Goal: Task Accomplishment & Management: Use online tool/utility

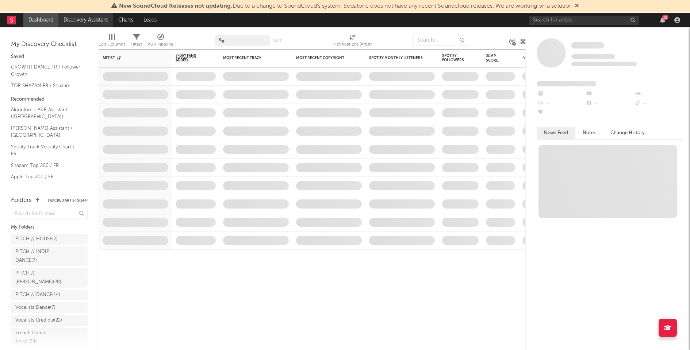
click at [71, 19] on link "Discovery Assistant" at bounding box center [85, 20] width 55 height 15
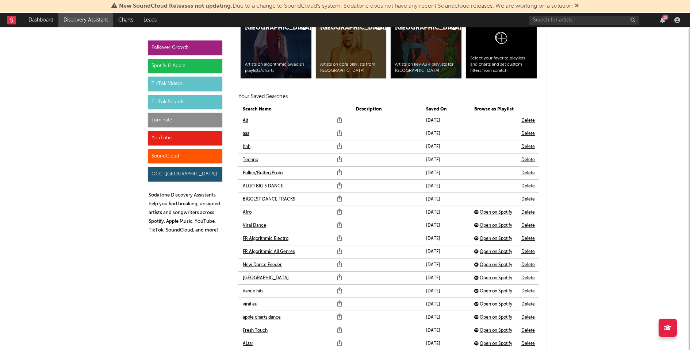
scroll to position [1579, 0]
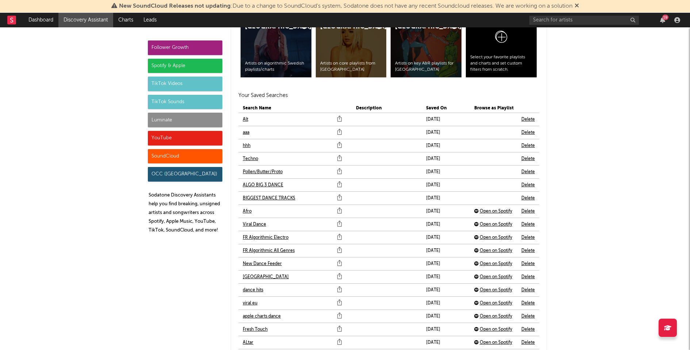
click at [245, 208] on link "Afro" at bounding box center [247, 211] width 9 height 9
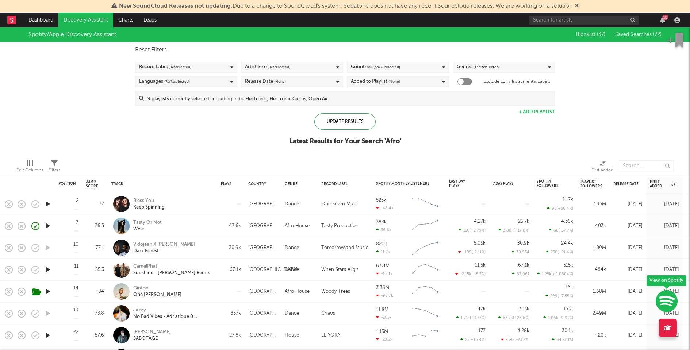
click at [663, 18] on div "19" at bounding box center [665, 17] width 6 height 5
click at [211, 150] on div "Spotify/Apple Discovery Assistant Blocklist ( 37 ) Saved Searches ( 72 ) Reset …" at bounding box center [345, 90] width 690 height 126
click at [288, 100] on input at bounding box center [349, 98] width 411 height 15
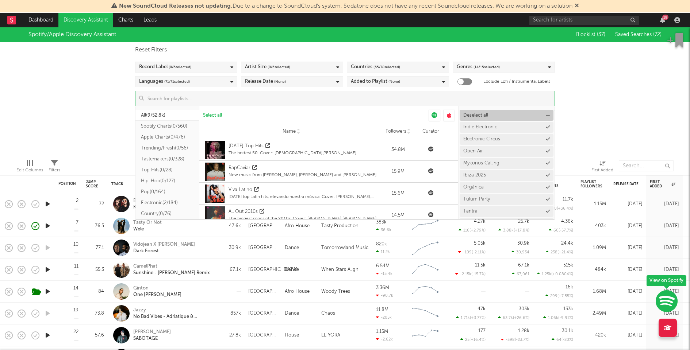
click at [481, 115] on span "Deselect all" at bounding box center [475, 115] width 25 height 5
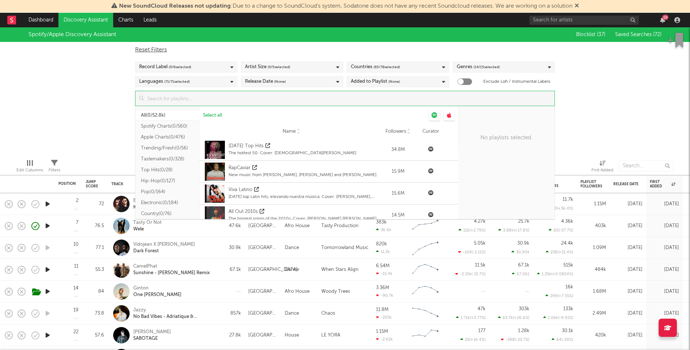
click at [308, 97] on input at bounding box center [349, 98] width 411 height 15
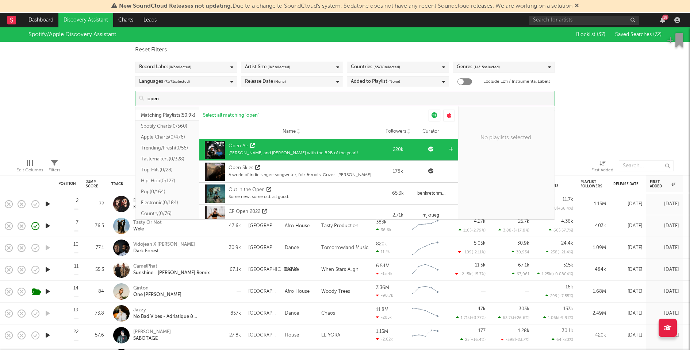
type input "open"
click at [447, 151] on div at bounding box center [452, 150] width 11 height 22
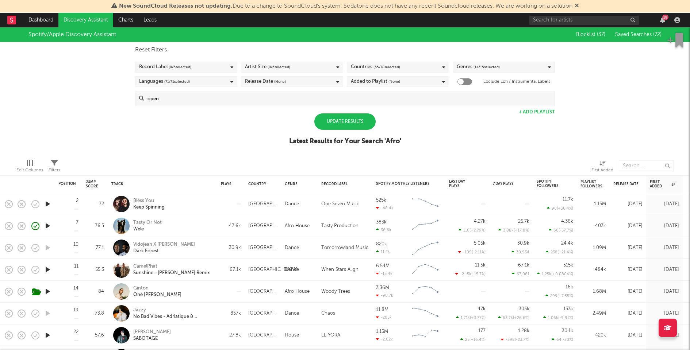
click at [664, 92] on div "Spotify/Apple Discovery Assistant Blocklist ( 37 ) Saved Searches ( 72 ) Reset …" at bounding box center [345, 90] width 690 height 126
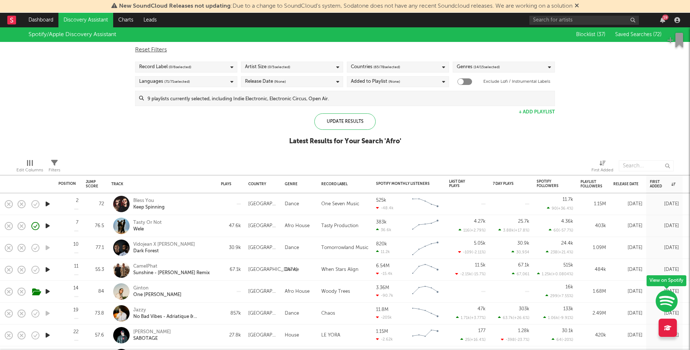
click at [297, 102] on input at bounding box center [349, 98] width 411 height 15
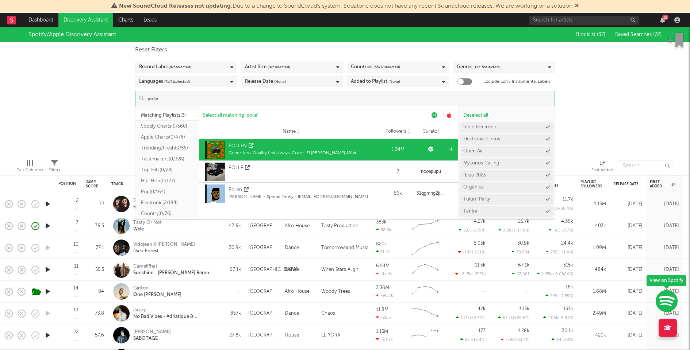
type input "polle"
click at [452, 150] on icon at bounding box center [451, 149] width 4 height 5
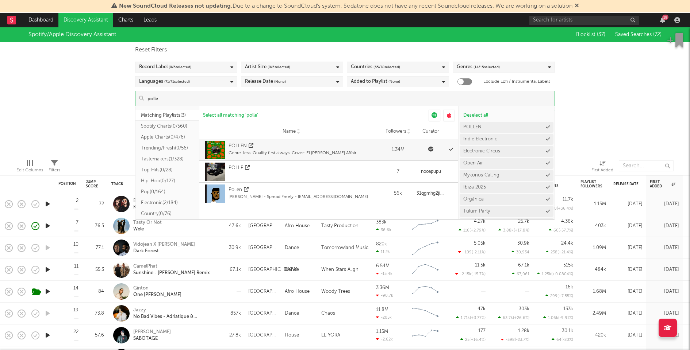
click at [658, 141] on div "Spotify/Apple Discovery Assistant Blocklist ( 37 ) Saved Searches ( 72 ) Reset …" at bounding box center [345, 90] width 690 height 126
